Goal: Transaction & Acquisition: Purchase product/service

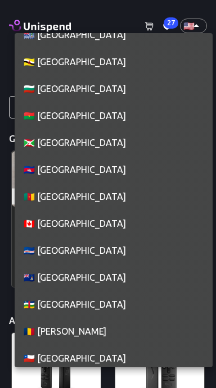
scroll to position [853, 0]
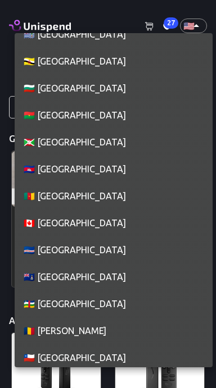
click at [90, 229] on li "🇨🇦 [GEOGRAPHIC_DATA]" at bounding box center [114, 223] width 198 height 27
type input "CA"
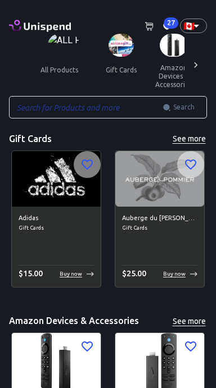
click at [163, 26] on icon at bounding box center [166, 26] width 7 height 7
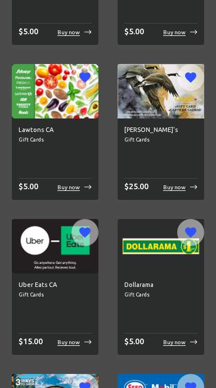
scroll to position [0, 0]
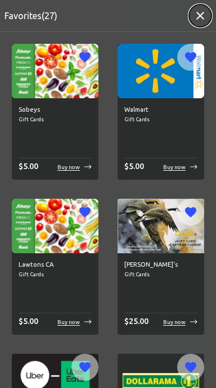
click at [195, 15] on icon "button" at bounding box center [199, 15] width 13 height 13
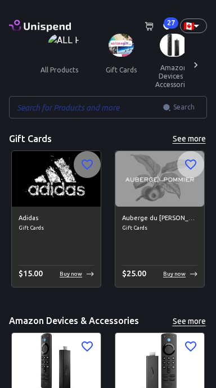
click at [181, 113] on div "​ Search ​" at bounding box center [108, 107] width 198 height 22
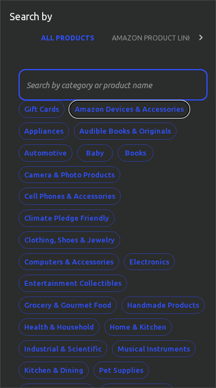
click at [156, 112] on button "Amazon Devices & Accessories" at bounding box center [129, 109] width 120 height 17
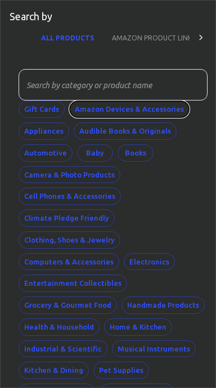
click at [153, 108] on button "Amazon Devices & Accessories" at bounding box center [129, 109] width 120 height 17
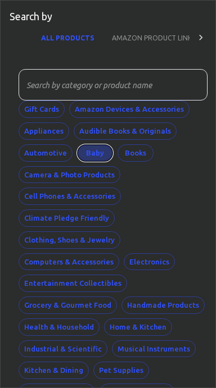
click at [98, 151] on button "Baby" at bounding box center [95, 152] width 36 height 17
click at [90, 153] on button "Baby" at bounding box center [95, 152] width 36 height 17
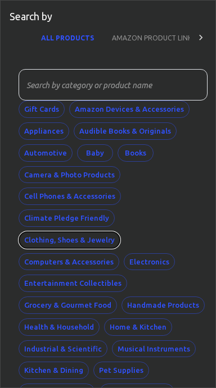
click at [88, 231] on button "Clothing, Shoes & Jewelry" at bounding box center [70, 239] width 102 height 17
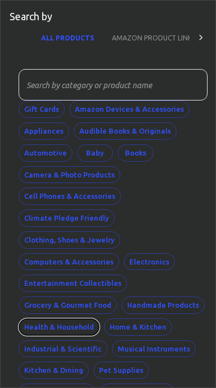
click at [87, 330] on button "Health & Household" at bounding box center [59, 327] width 81 height 17
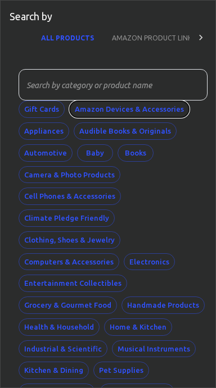
click at [147, 115] on button "Amazon Devices & Accessories" at bounding box center [129, 109] width 120 height 17
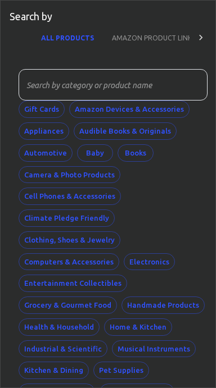
click at [189, 33] on div at bounding box center [200, 37] width 22 height 27
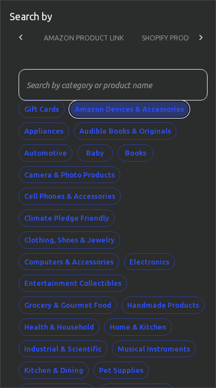
click at [159, 115] on button "Amazon Devices & Accessories" at bounding box center [129, 109] width 120 height 17
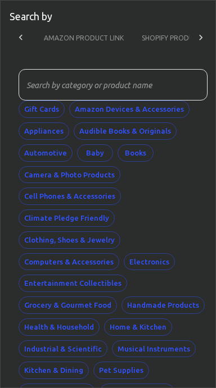
click at [24, 37] on icon at bounding box center [20, 37] width 11 height 11
click at [25, 44] on div "ALL PRODUCTS AMAZON PRODUCT LINK SHOPIFY PRODUCT LINK" at bounding box center [111, 37] width 202 height 27
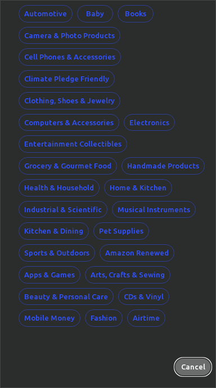
click at [194, 366] on button "Cancel" at bounding box center [193, 366] width 36 height 17
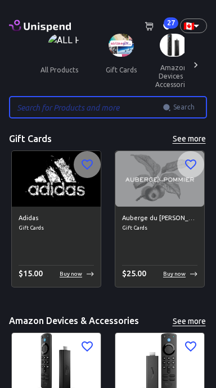
click at [167, 22] on span "27" at bounding box center [170, 22] width 15 height 11
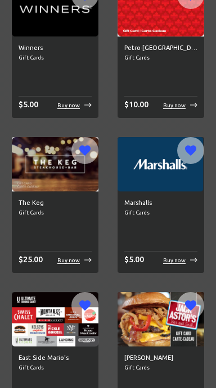
scroll to position [1819, 0]
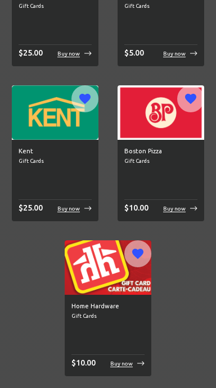
click at [121, 366] on p "Buy now" at bounding box center [121, 364] width 22 height 8
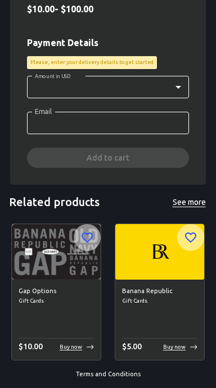
scroll to position [388, 0]
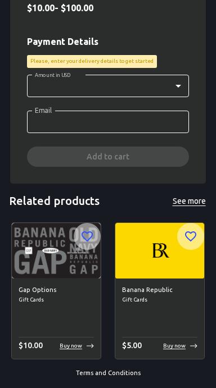
click at [166, 155] on div "Home Hardware Gift Cards $ 10.00 - $ 100.00 Payment Details Please, enter your …" at bounding box center [108, 65] width 162 height 204
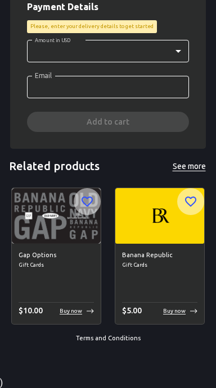
click at [103, 337] on link "Terms and Conditions" at bounding box center [108, 338] width 65 height 7
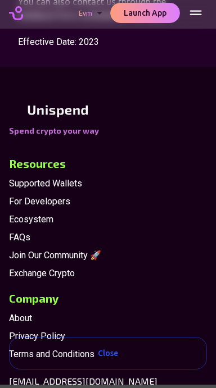
scroll to position [5508, 0]
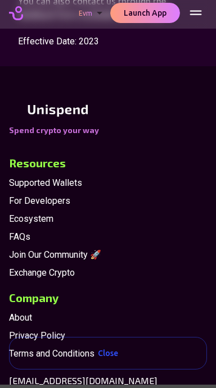
click at [16, 230] on span "FAQs" at bounding box center [108, 236] width 198 height 13
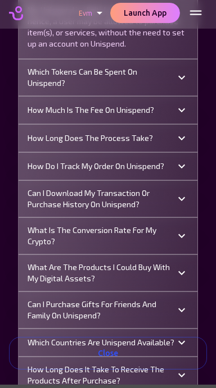
scroll to position [0, 0]
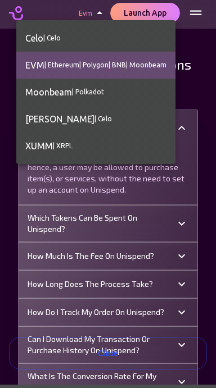
click at [81, 148] on li "XUMM | XRPL" at bounding box center [95, 146] width 159 height 27
type input "xumm"
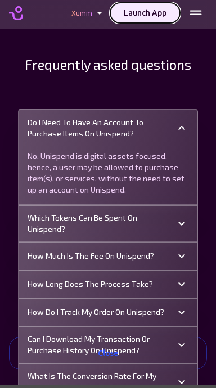
click at [150, 17] on button "Launch App" at bounding box center [145, 13] width 70 height 21
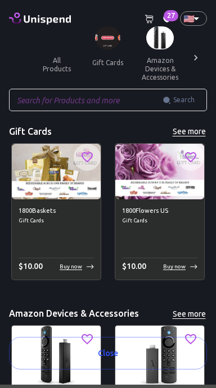
click at [133, 29] on span "gift cards" at bounding box center [107, 54] width 51 height 57
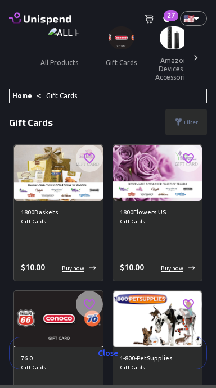
click at [163, 20] on icon at bounding box center [167, 19] width 8 height 7
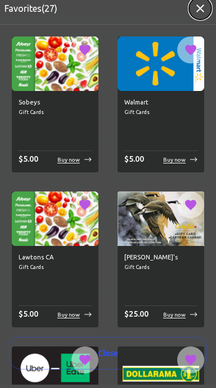
click at [189, 11] on button "button" at bounding box center [200, 8] width 22 height 22
